Goal: Task Accomplishment & Management: Manage account settings

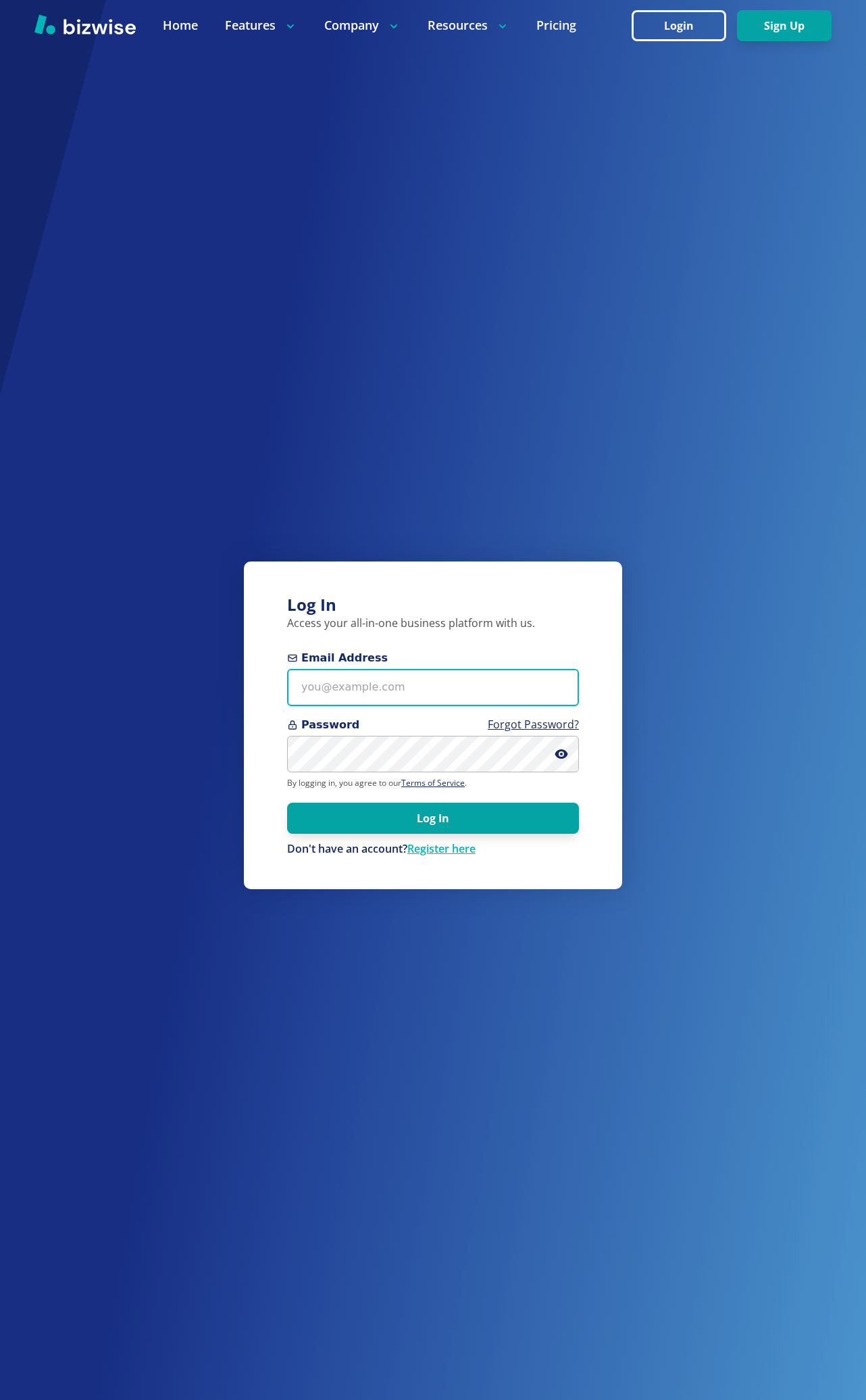
click at [371, 686] on input "Email Address" at bounding box center [433, 687] width 292 height 37
type input "bkim@bizwise.com"
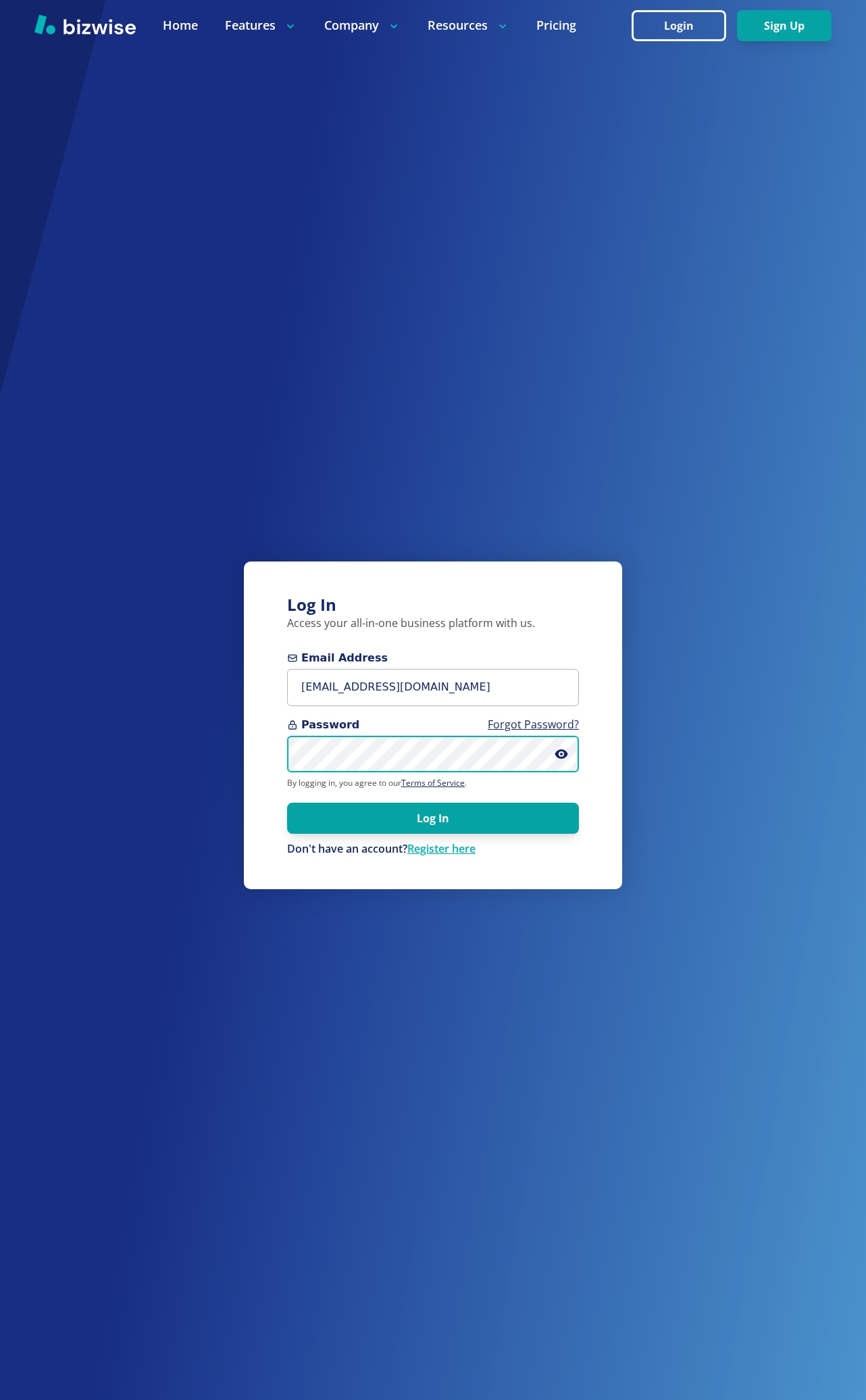
click at [287, 803] on button "Log In" at bounding box center [433, 818] width 292 height 31
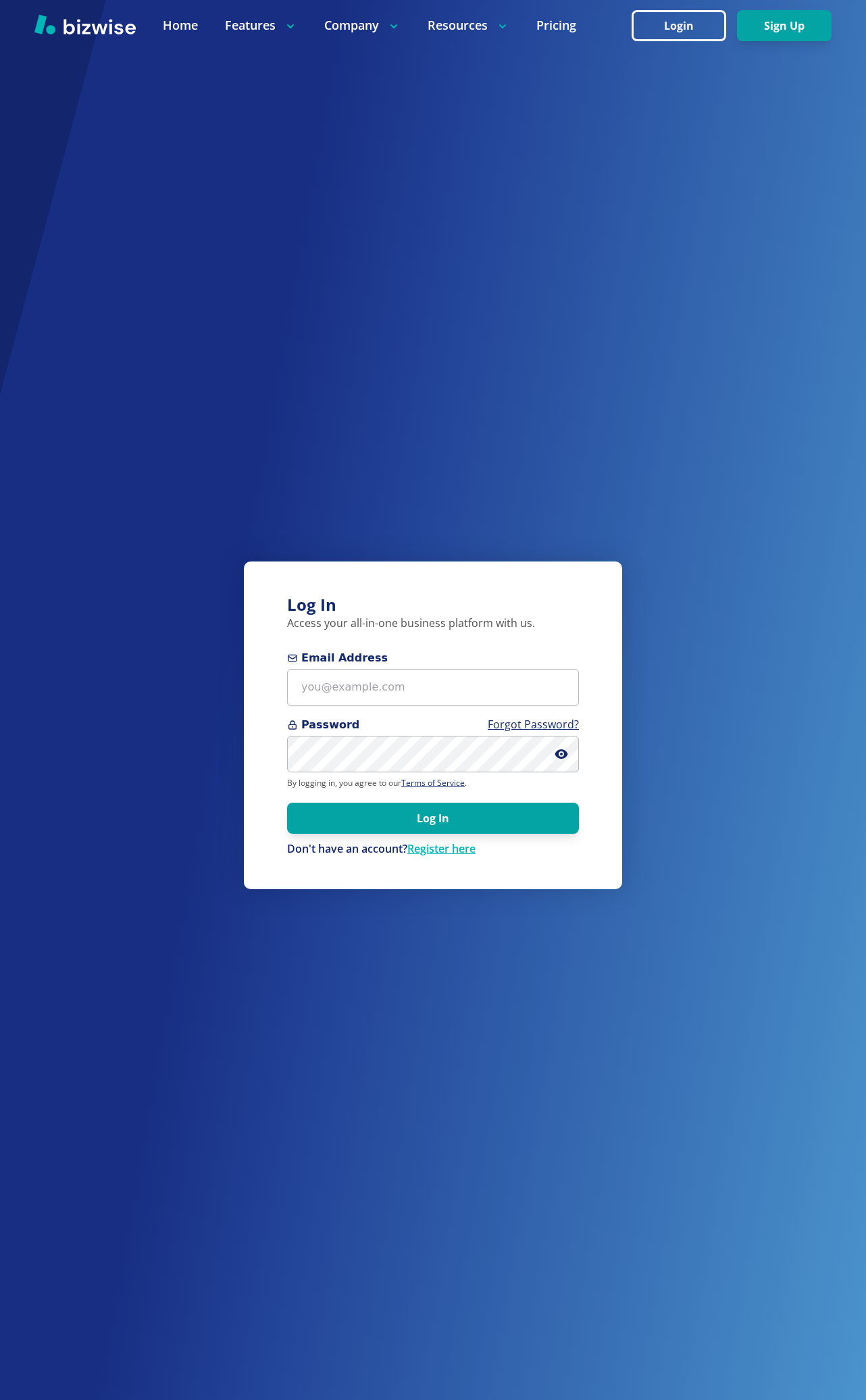
click at [772, 759] on div "Log In Access your all-in-one business platform with us. Email Address Password…" at bounding box center [433, 700] width 866 height 1400
